Goal: Use online tool/utility: Utilize a website feature to perform a specific function

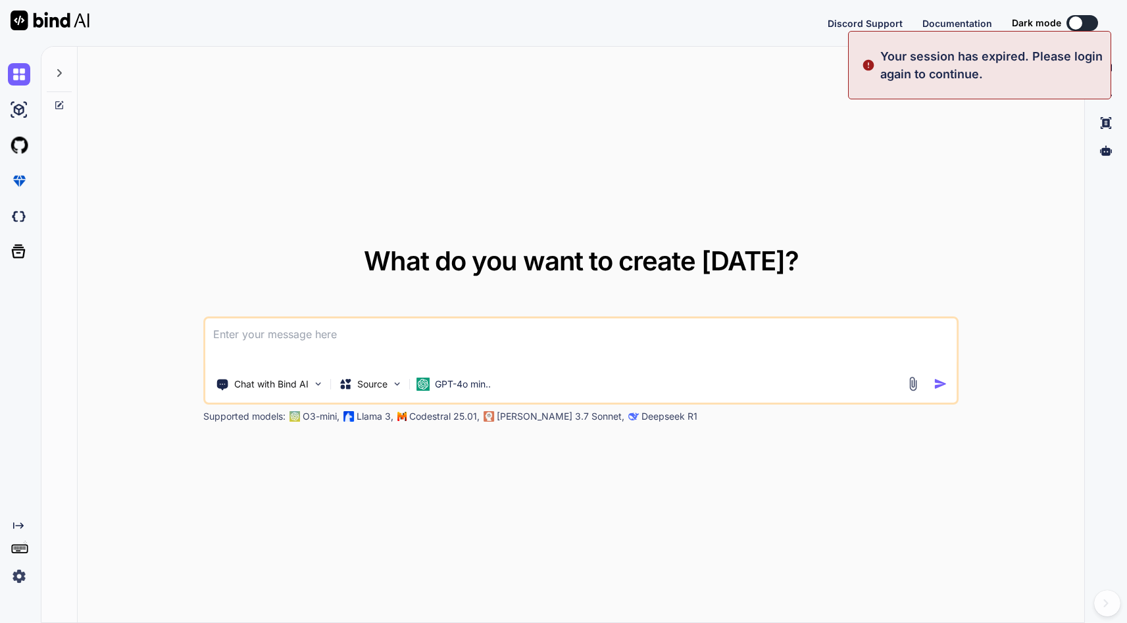
type textarea "x"
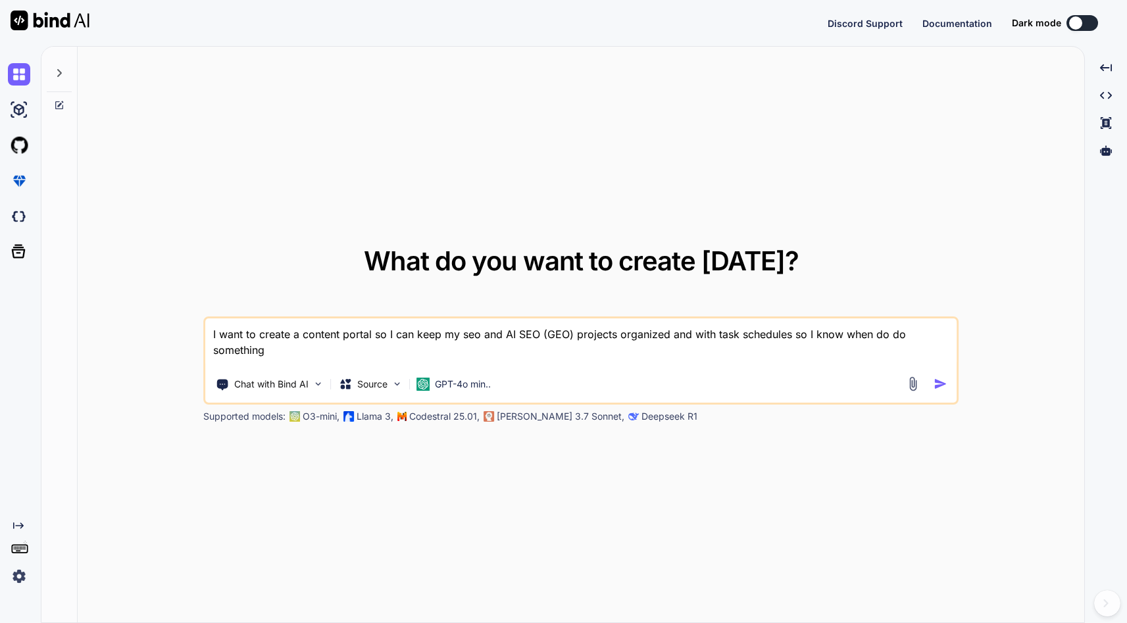
click at [874, 336] on textarea "I want to create a content portal so I can keep my seo and AI SEO (GEO) project…" at bounding box center [581, 343] width 752 height 49
click at [290, 347] on textarea "I want to create a content portal so I can keep my seo and AI SEO (GEO) project…" at bounding box center [581, 343] width 752 height 49
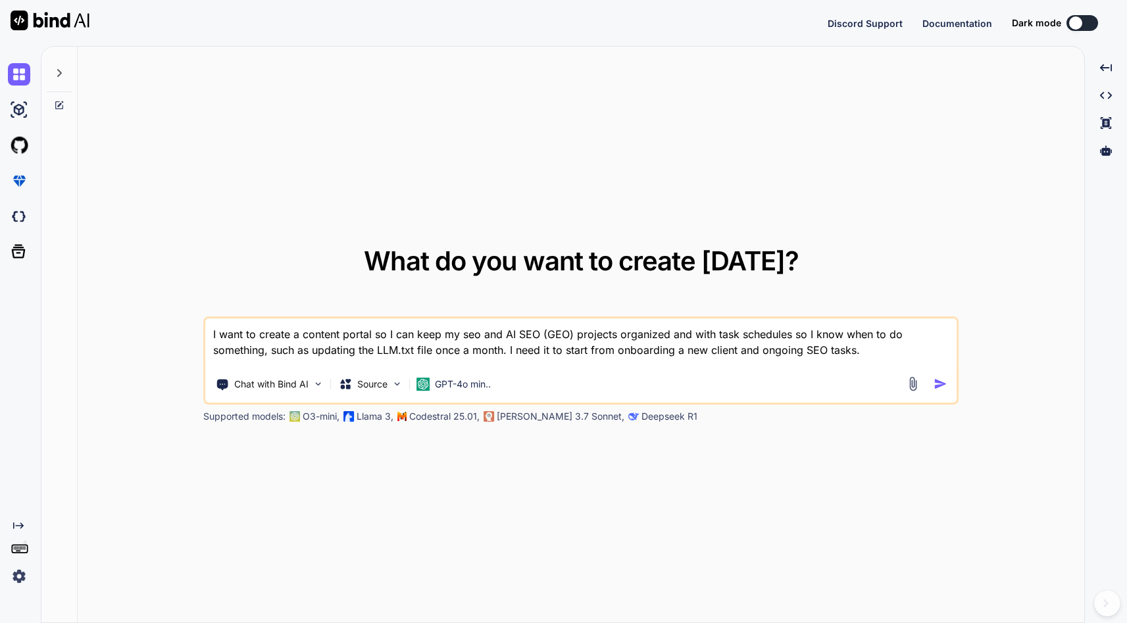
type textarea "I want to create a content portal so I can keep my seo and AI SEO (GEO) project…"
click at [938, 384] on img "button" at bounding box center [941, 384] width 14 height 14
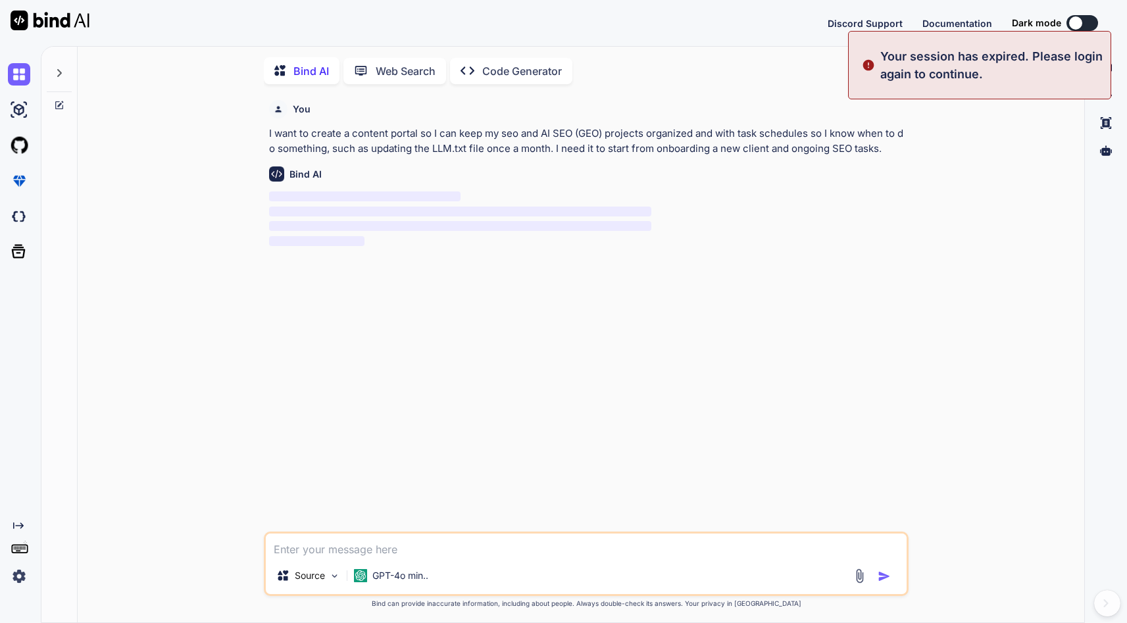
scroll to position [5, 0]
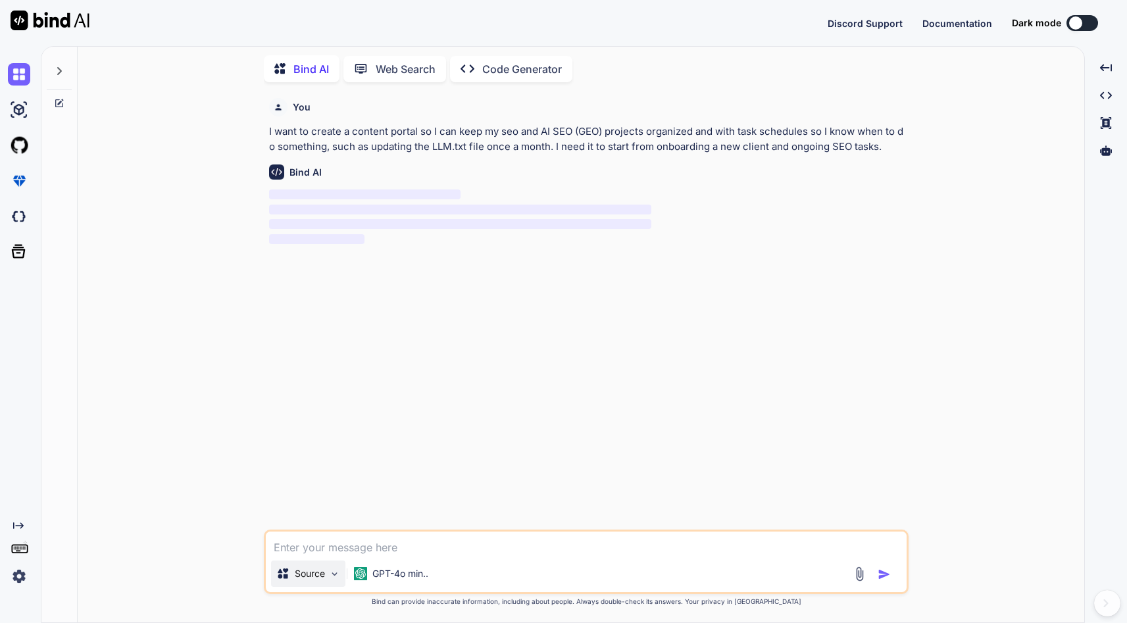
click at [336, 575] on img at bounding box center [334, 574] width 11 height 11
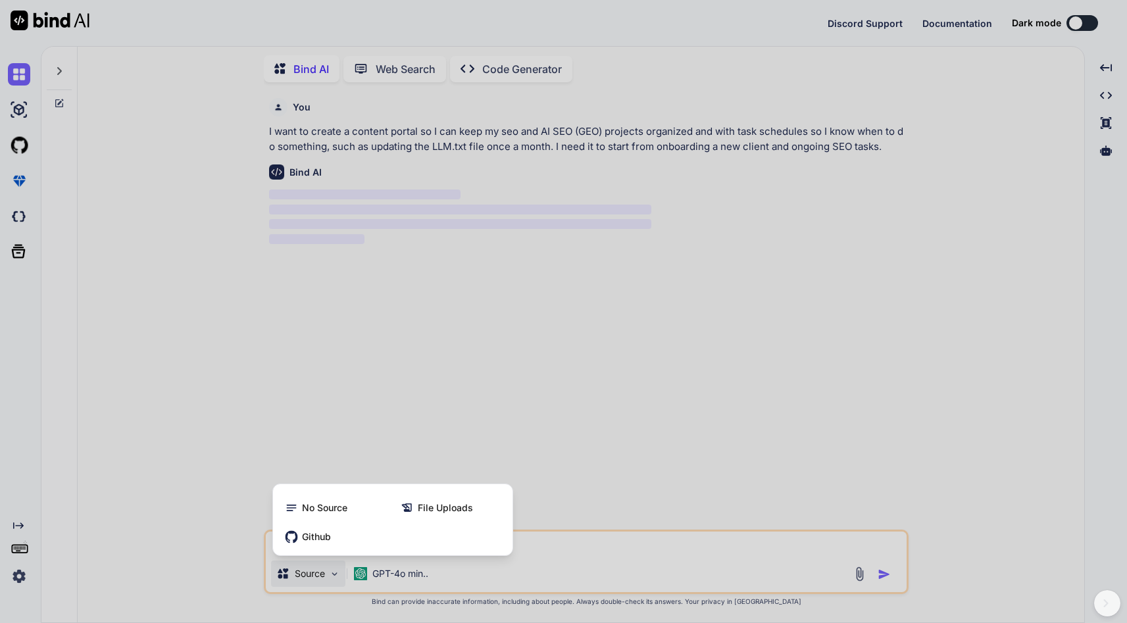
click at [336, 575] on div at bounding box center [563, 311] width 1127 height 623
